Goal: Complete application form

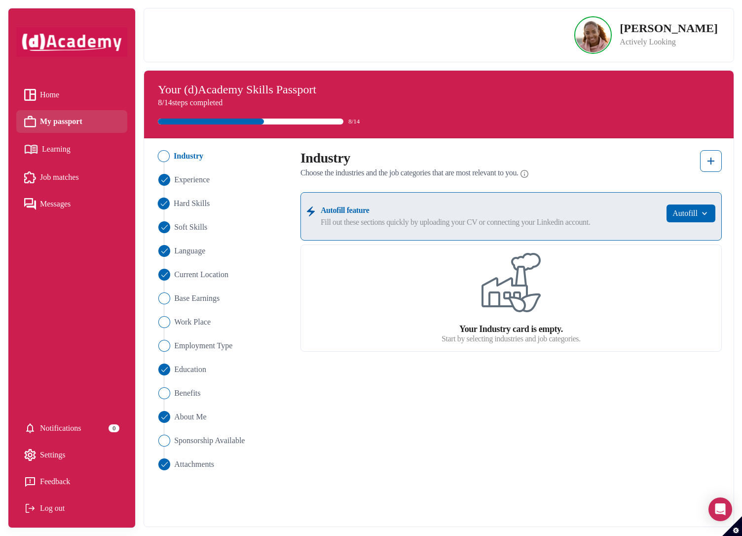
click at [204, 207] on span "Hard Skills" at bounding box center [192, 203] width 36 height 12
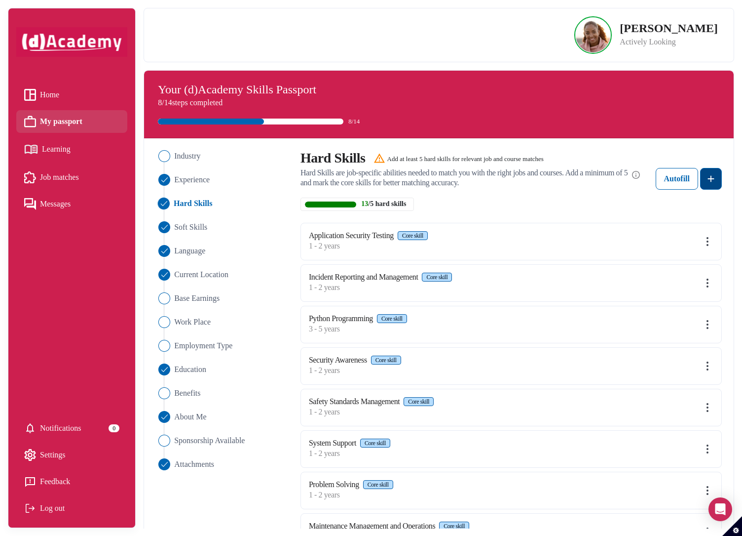
click at [716, 181] on img at bounding box center [711, 179] width 12 height 12
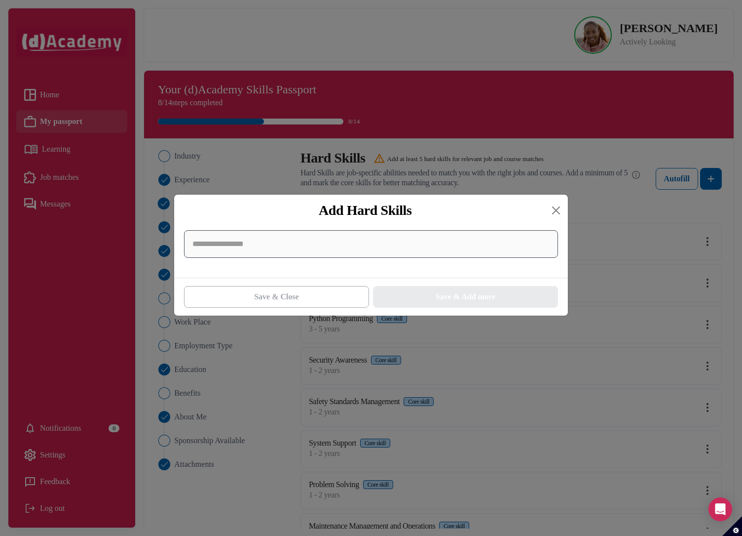
click at [275, 244] on input at bounding box center [371, 244] width 374 height 28
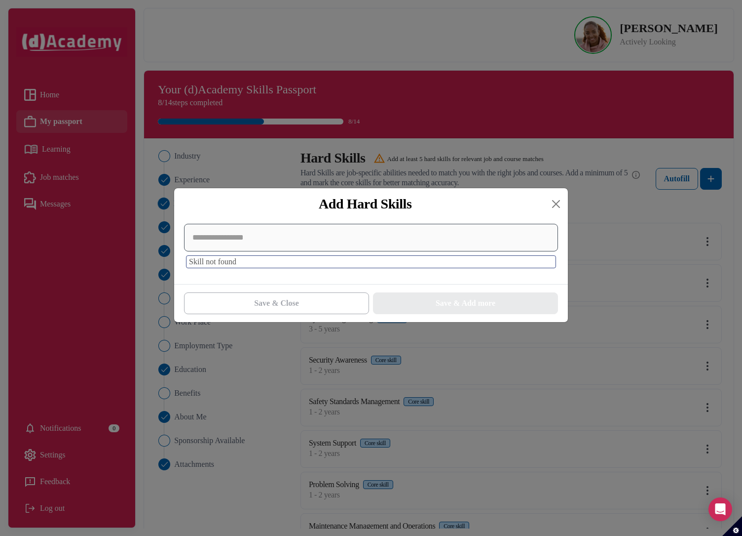
click at [236, 242] on input at bounding box center [371, 238] width 374 height 28
click at [237, 279] on div "Skill not found" at bounding box center [371, 252] width 394 height 64
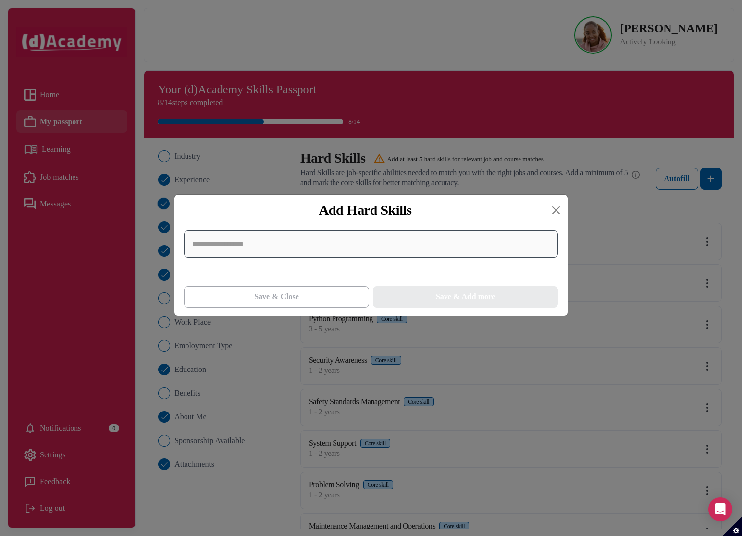
click at [236, 246] on input at bounding box center [371, 244] width 374 height 28
click at [194, 233] on input at bounding box center [371, 244] width 374 height 28
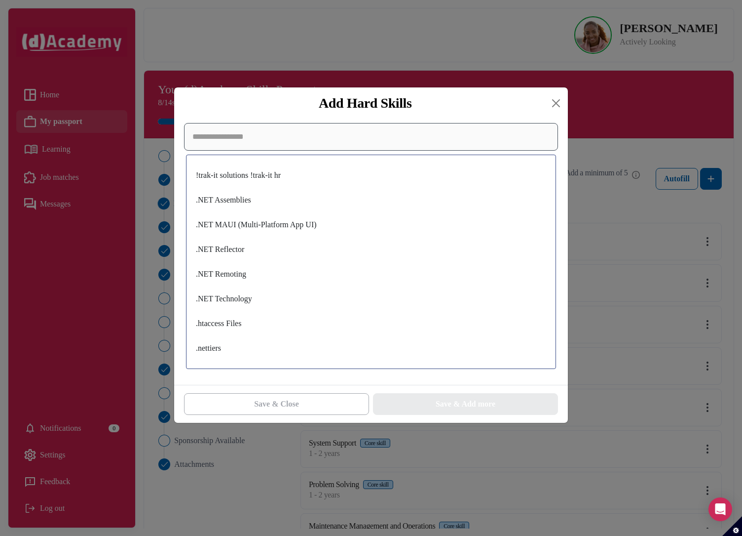
click at [228, 138] on input at bounding box center [371, 137] width 374 height 28
click at [264, 137] on input "******" at bounding box center [371, 137] width 374 height 28
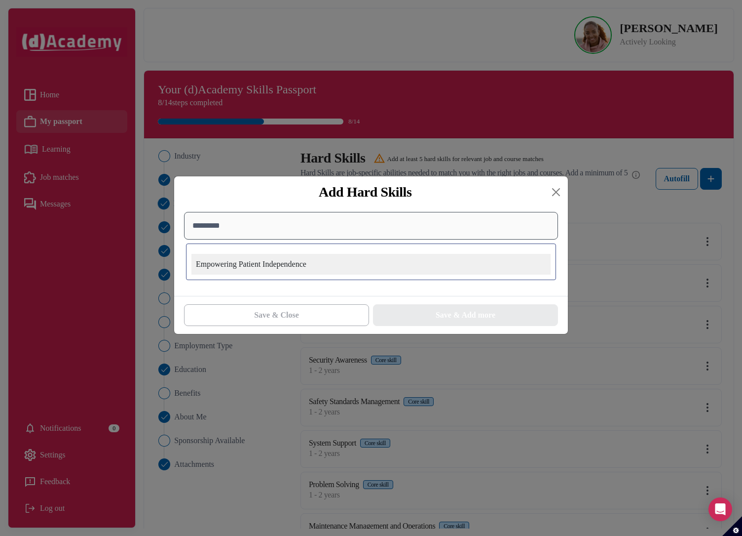
type input "**********"
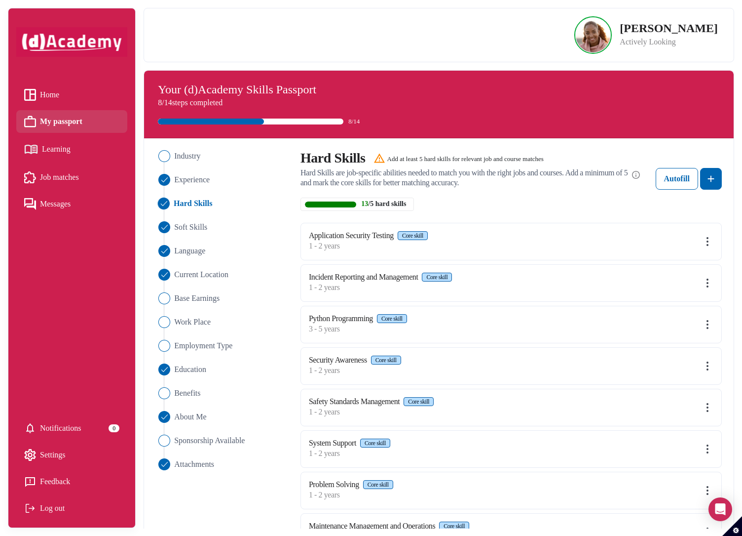
click at [212, 509] on div "Industry Experience Hard Skills Soft Skills Language Current Location Base Earn…" at bounding box center [439, 456] width 578 height 612
